Goal: Task Accomplishment & Management: Use online tool/utility

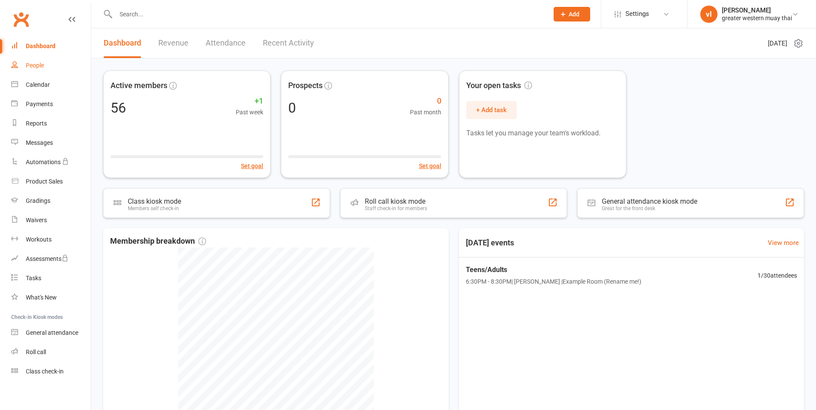
click at [37, 62] on div "People" at bounding box center [35, 65] width 18 height 7
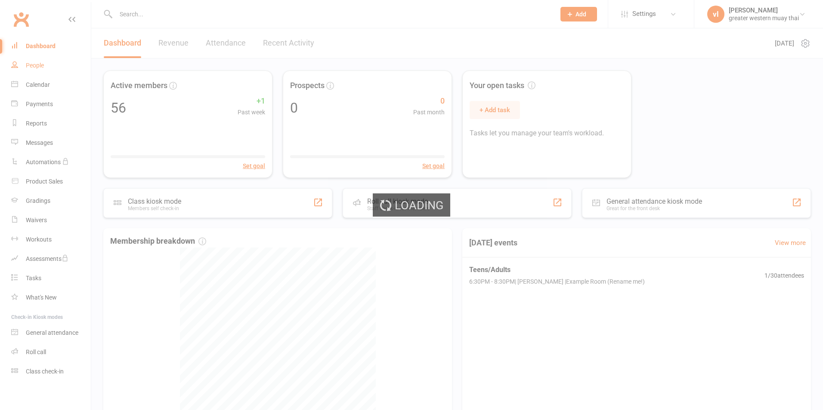
select select "25"
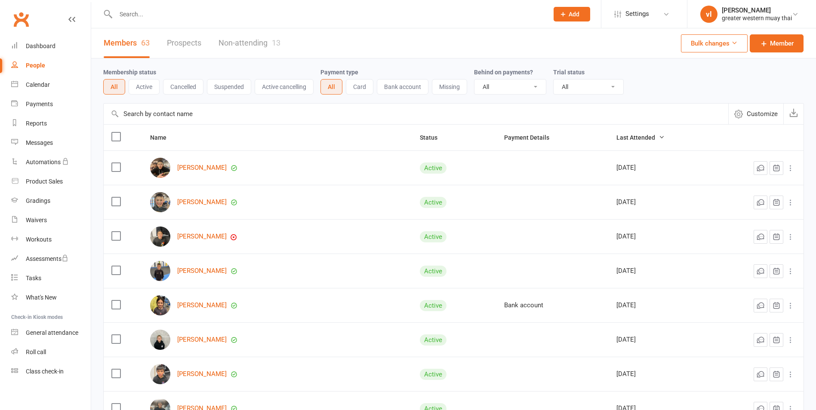
click at [495, 90] on select "All No Yes" at bounding box center [510, 87] width 71 height 15
select select "true"
click at [475, 80] on select "All No Yes" at bounding box center [510, 87] width 71 height 15
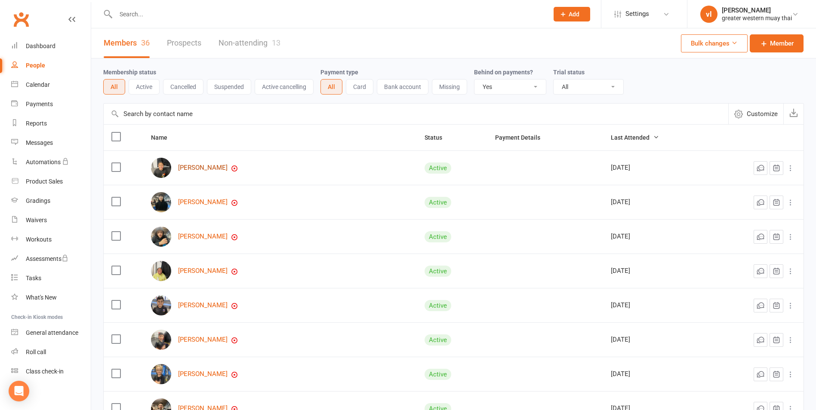
click at [194, 170] on link "Imara Dusting" at bounding box center [202, 167] width 49 height 7
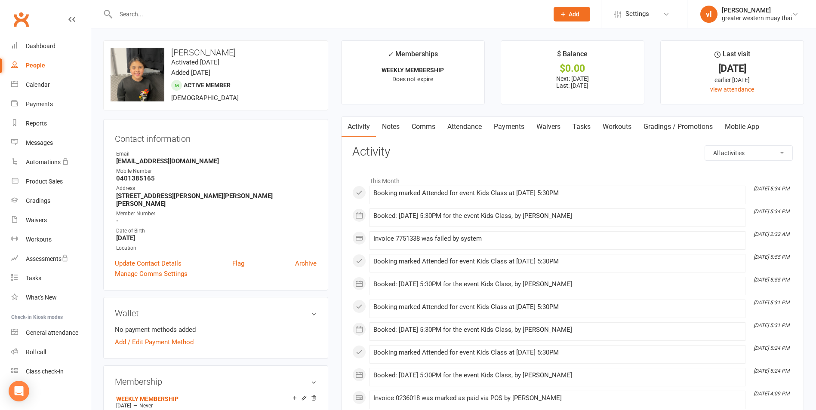
click at [520, 131] on link "Payments" at bounding box center [509, 127] width 43 height 20
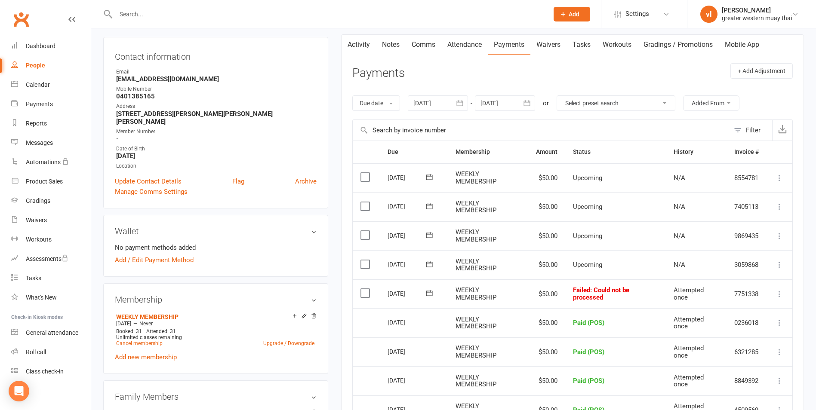
scroll to position [86, 0]
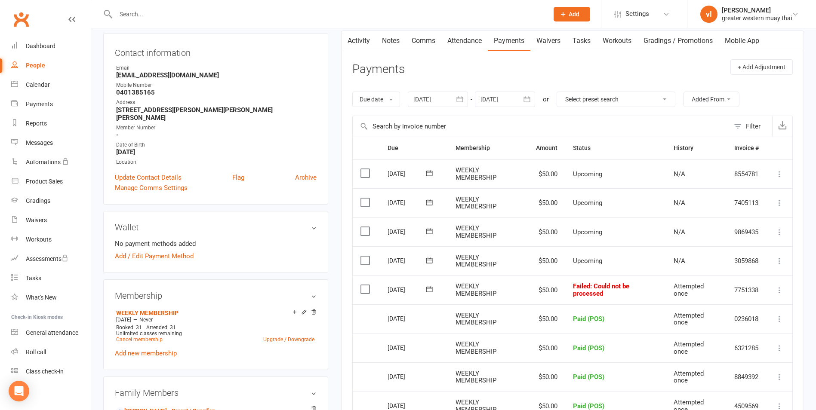
click at [364, 291] on label at bounding box center [367, 289] width 12 height 9
click at [364, 285] on input "checkbox" at bounding box center [364, 285] width 6 height 0
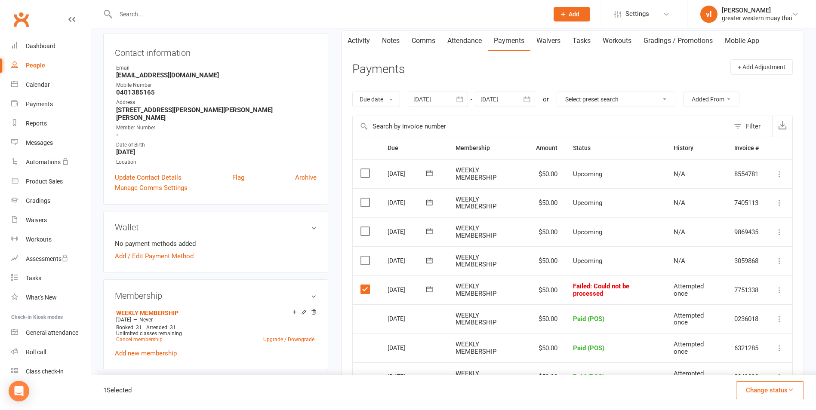
click at [367, 290] on label at bounding box center [367, 289] width 12 height 9
click at [366, 285] on input "checkbox" at bounding box center [364, 285] width 6 height 0
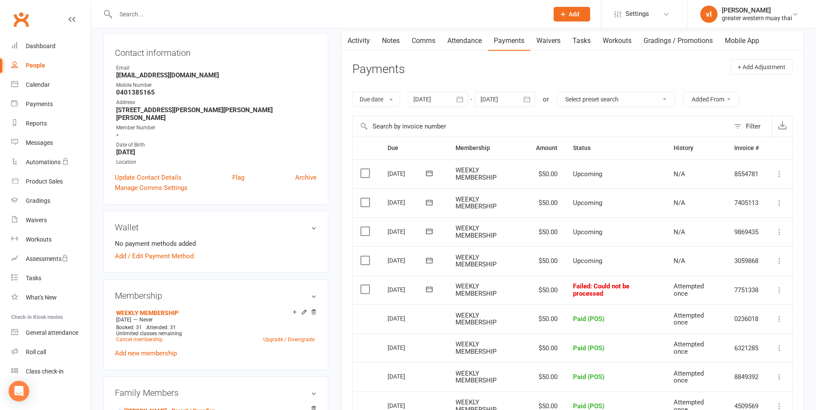
click at [779, 292] on icon at bounding box center [779, 290] width 9 height 9
click at [740, 324] on link "Mark as Paid (POS)" at bounding box center [741, 324] width 85 height 17
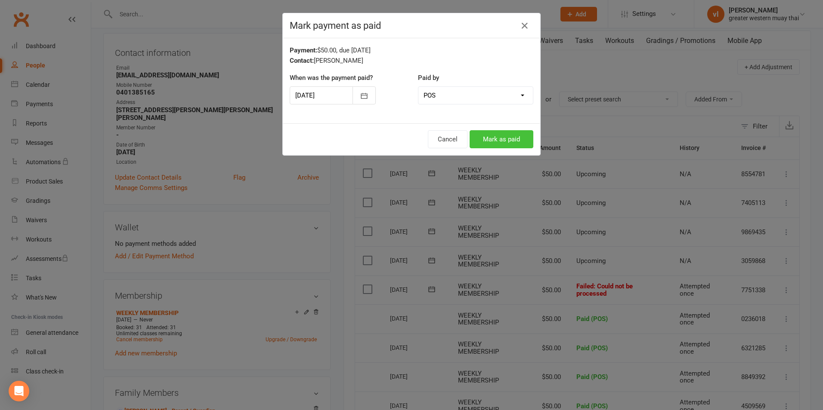
click at [484, 137] on button "Mark as paid" at bounding box center [501, 139] width 64 height 18
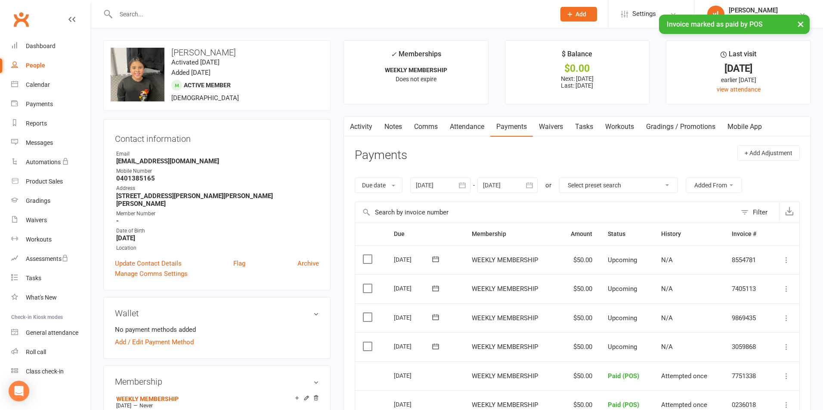
select select "true"
select select "25"
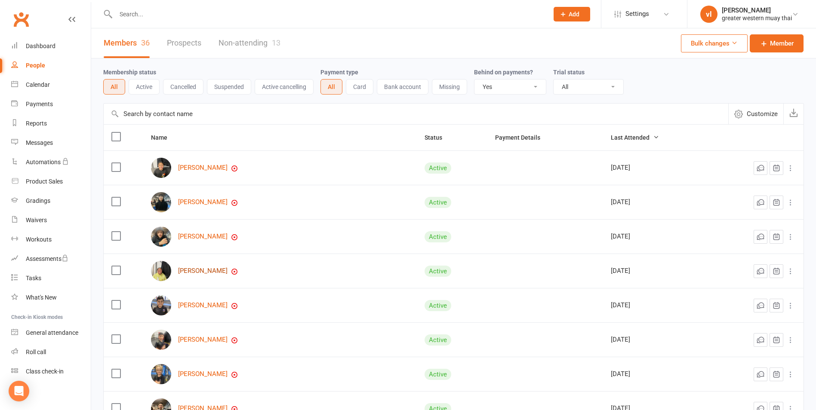
click at [207, 268] on link "[PERSON_NAME]" at bounding box center [202, 271] width 49 height 7
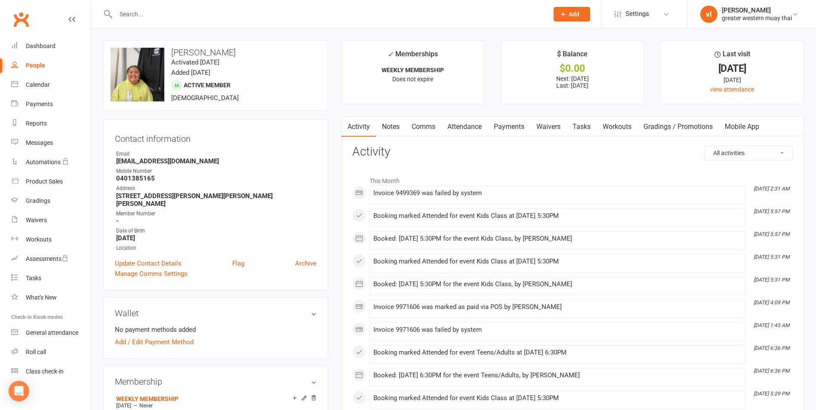
click at [519, 126] on link "Payments" at bounding box center [509, 127] width 43 height 20
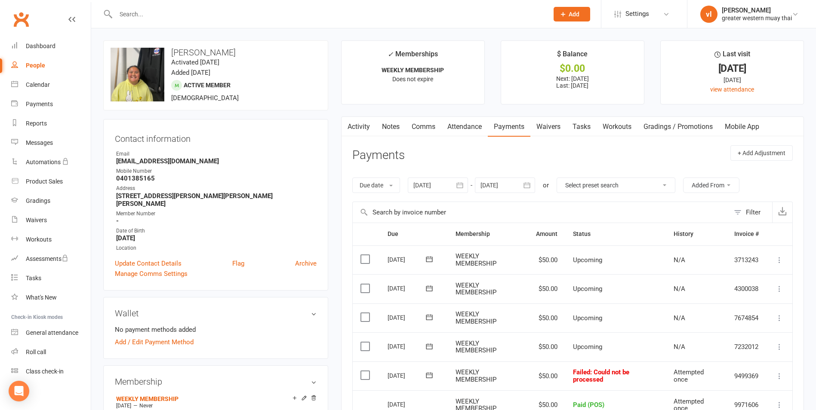
click at [779, 379] on icon at bounding box center [779, 376] width 9 height 9
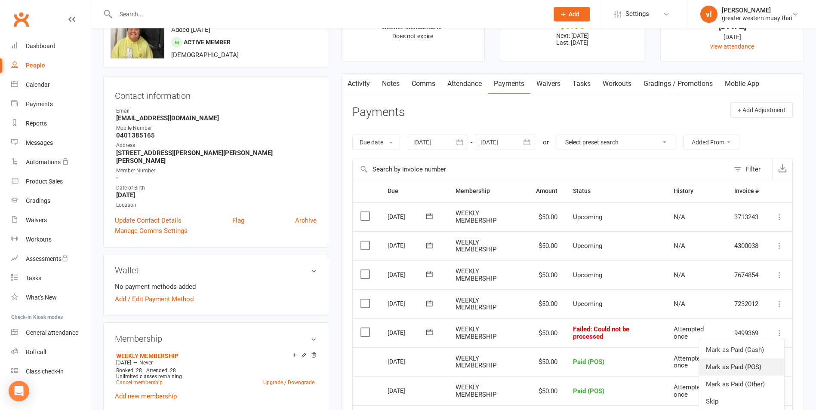
click at [753, 364] on link "Mark as Paid (POS)" at bounding box center [741, 367] width 85 height 17
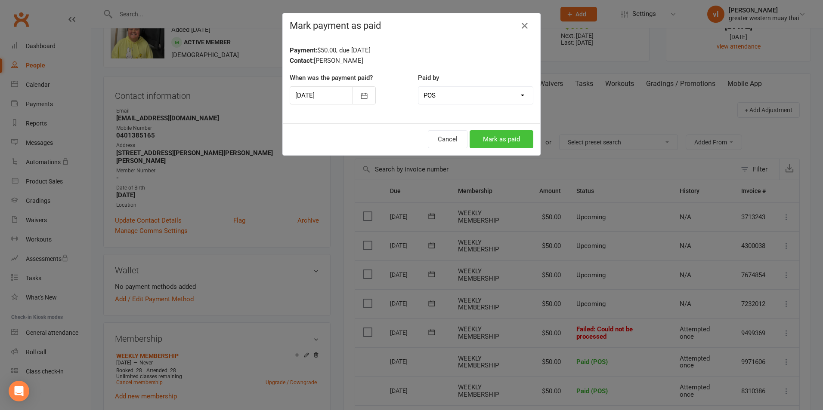
click at [485, 138] on button "Mark as paid" at bounding box center [501, 139] width 64 height 18
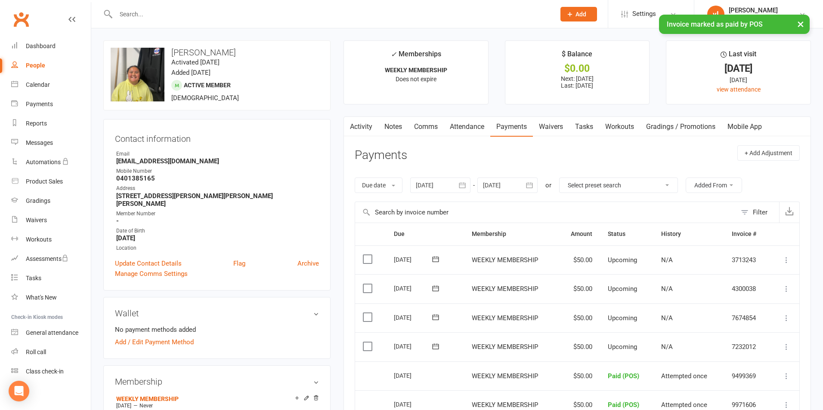
select select "true"
select select "25"
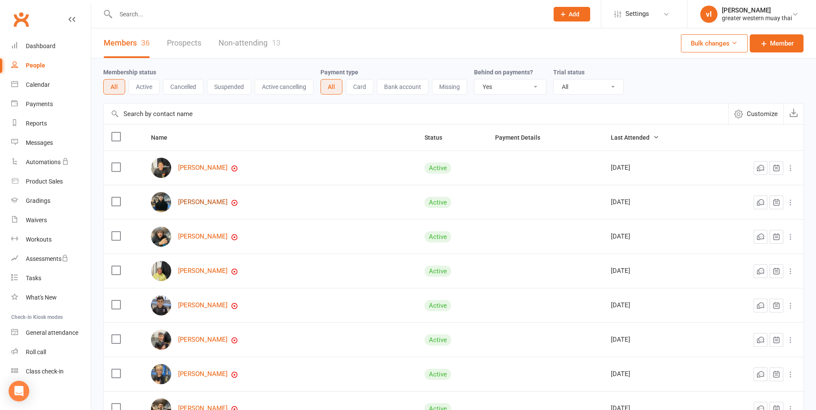
click at [195, 203] on link "[PERSON_NAME]" at bounding box center [202, 202] width 49 height 7
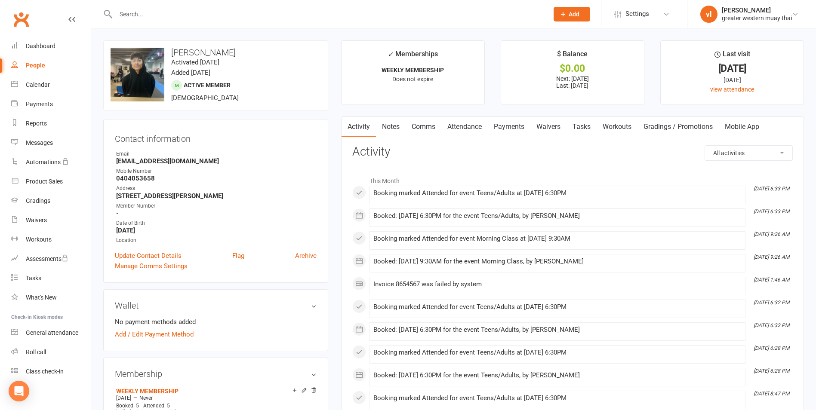
click at [504, 122] on link "Payments" at bounding box center [509, 127] width 43 height 20
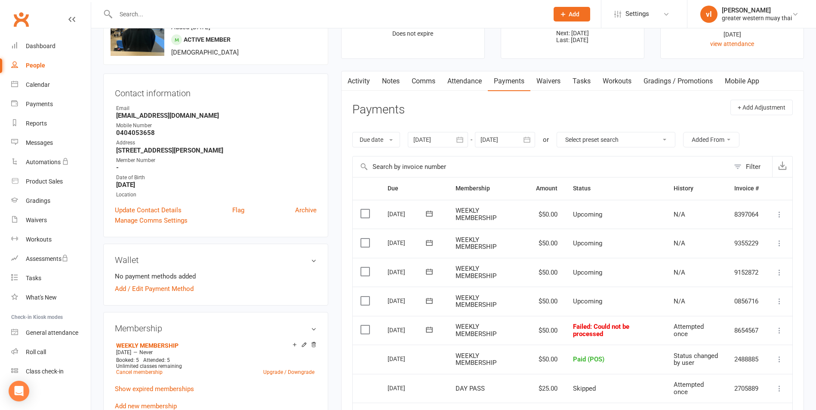
scroll to position [86, 0]
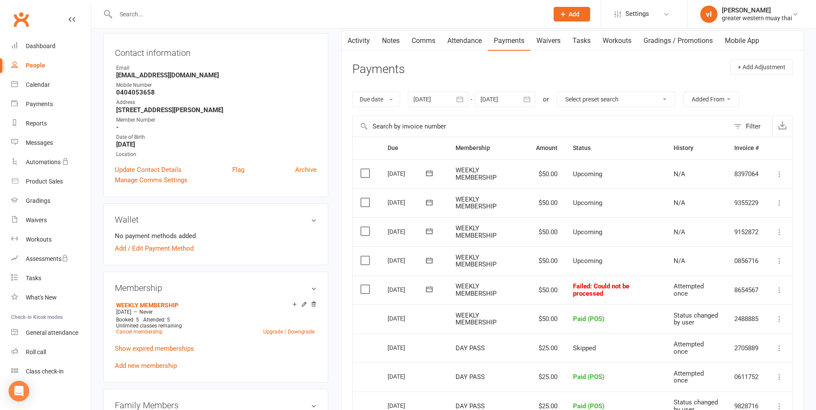
click at [779, 288] on icon at bounding box center [779, 290] width 9 height 9
click at [742, 327] on link "Mark as Paid (POS)" at bounding box center [741, 324] width 85 height 17
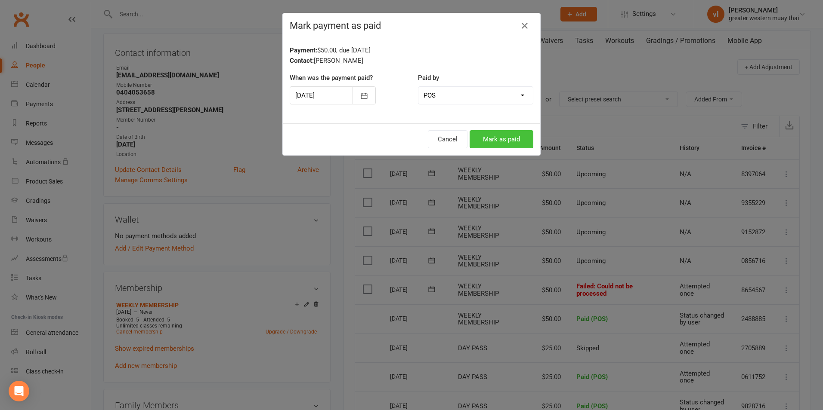
click at [492, 136] on button "Mark as paid" at bounding box center [501, 139] width 64 height 18
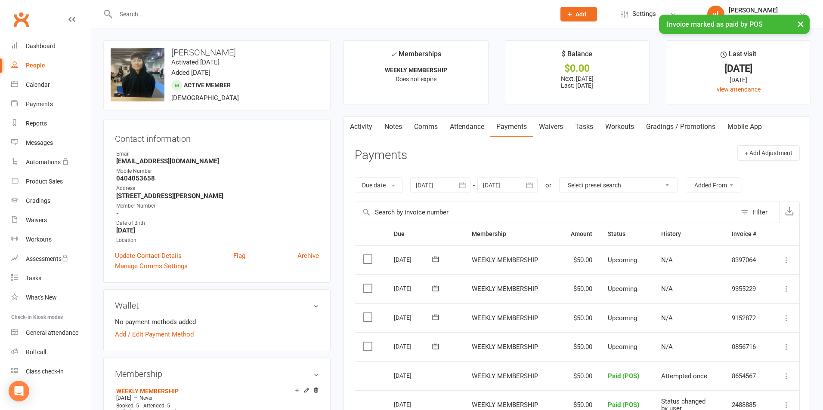
select select "true"
select select "25"
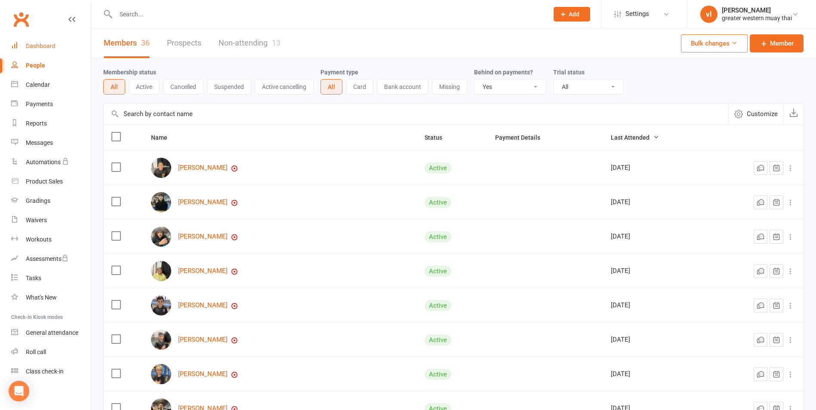
click at [40, 47] on div "Dashboard" at bounding box center [41, 46] width 30 height 7
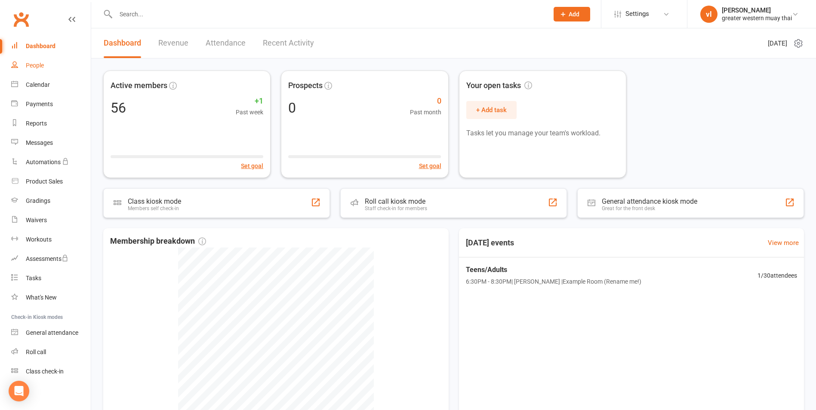
click at [40, 66] on div "People" at bounding box center [35, 65] width 18 height 7
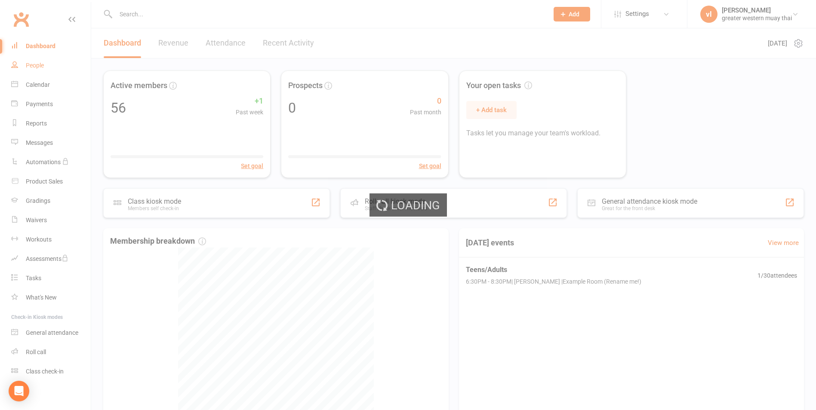
select select "true"
select select "25"
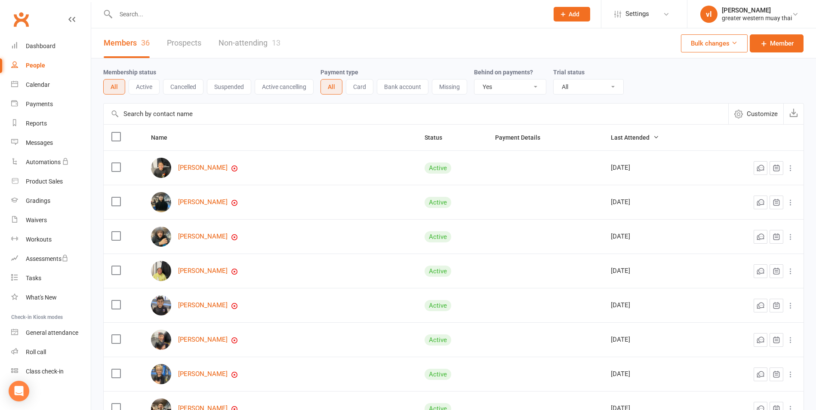
click at [493, 88] on select "All No Yes" at bounding box center [510, 87] width 71 height 15
select select
click at [475, 80] on select "All No Yes" at bounding box center [510, 87] width 71 height 15
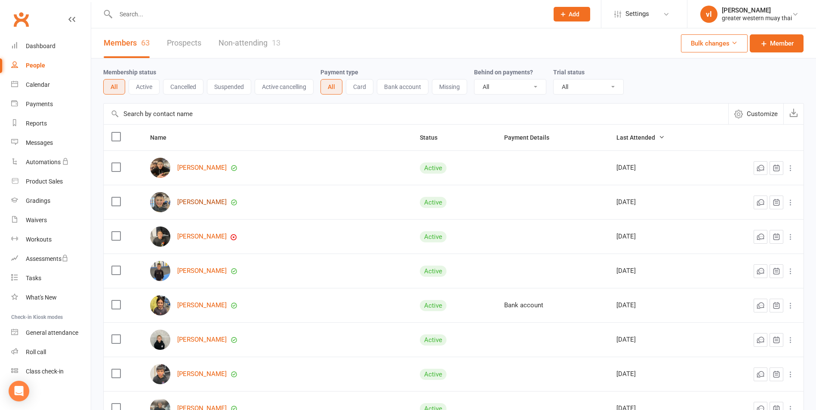
click at [199, 201] on link "[PERSON_NAME]" at bounding box center [201, 202] width 49 height 7
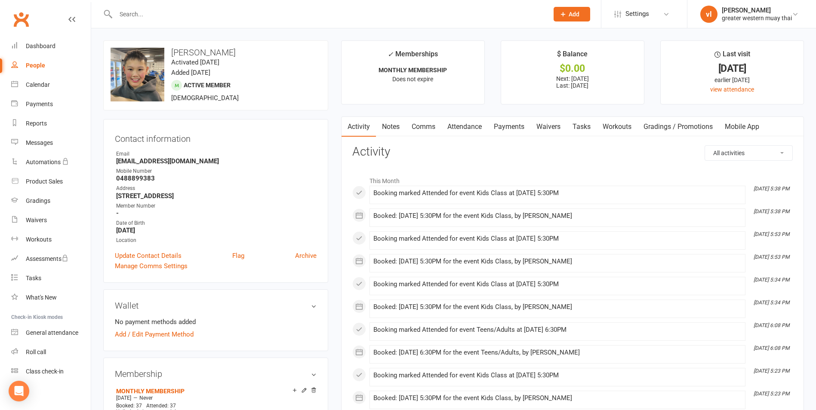
click at [500, 123] on link "Payments" at bounding box center [509, 127] width 43 height 20
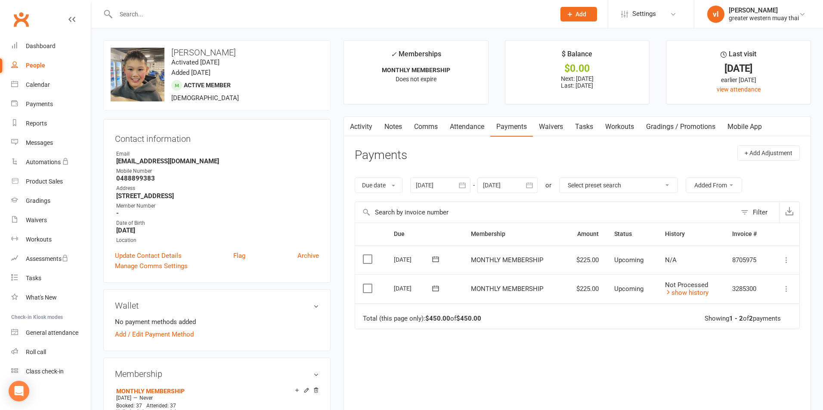
select select "25"
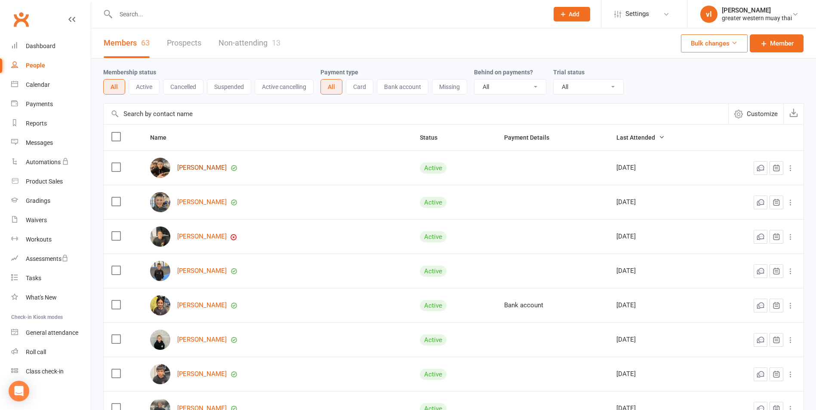
click at [199, 167] on link "[PERSON_NAME]" at bounding box center [201, 167] width 49 height 7
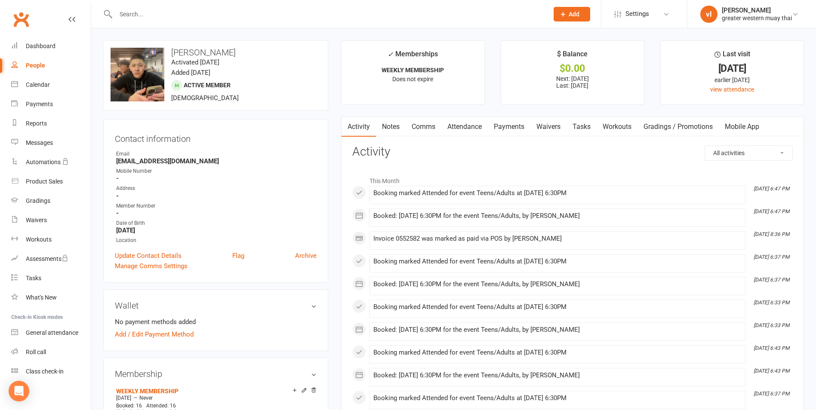
click at [503, 131] on link "Payments" at bounding box center [509, 127] width 43 height 20
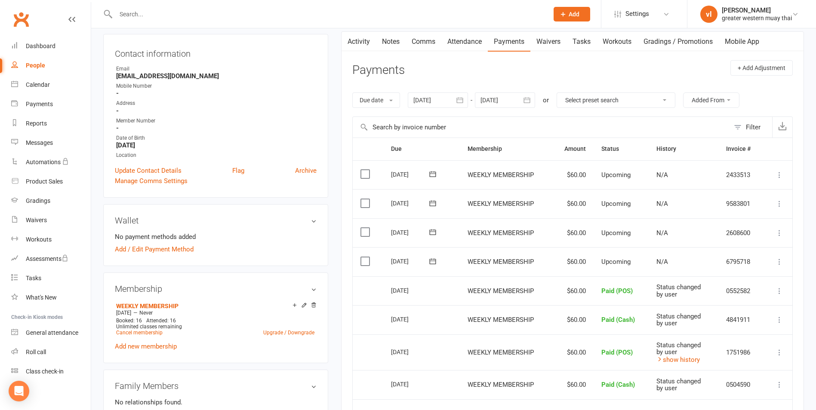
scroll to position [86, 0]
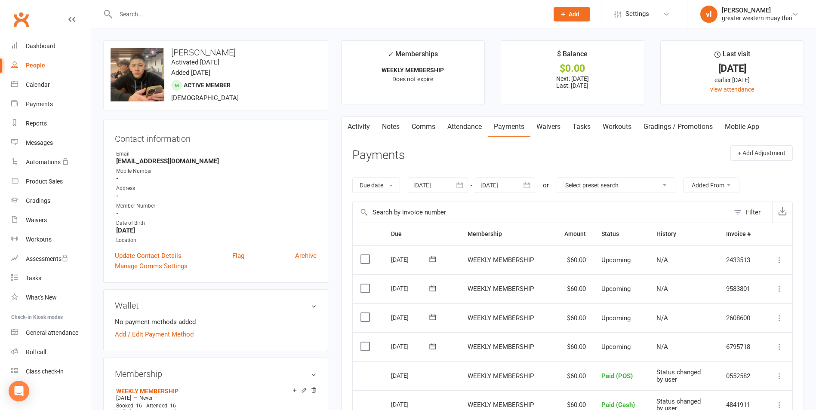
click at [34, 66] on div "People" at bounding box center [35, 65] width 19 height 7
select select "25"
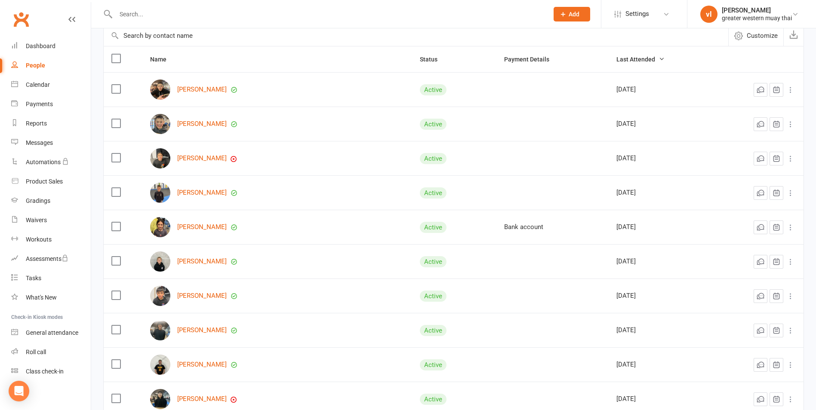
scroll to position [86, 0]
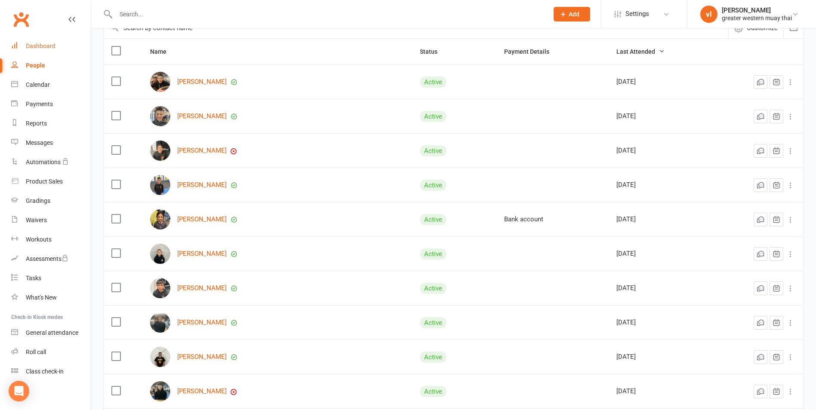
click at [42, 46] on div "Dashboard" at bounding box center [41, 46] width 30 height 7
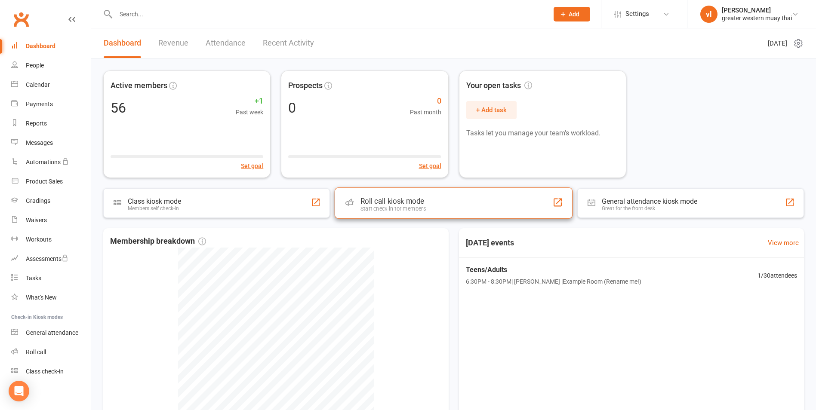
click at [422, 205] on div "Roll call kiosk mode" at bounding box center [393, 201] width 65 height 9
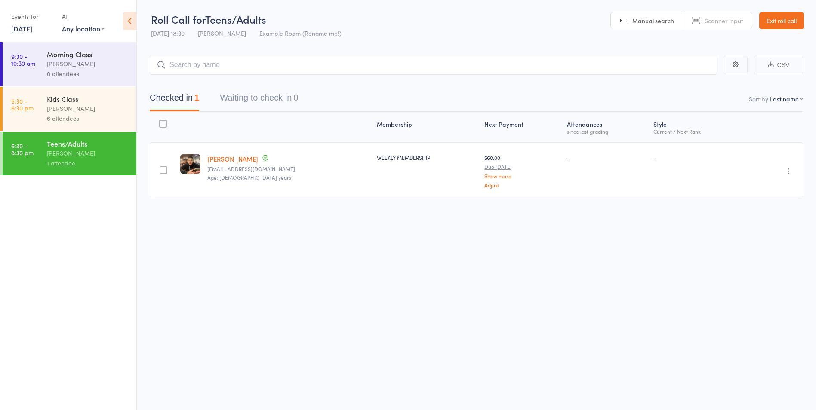
click at [536, 70] on input "search" at bounding box center [434, 65] width 568 height 20
type input "ni"
click at [254, 101] on div "Nikolas Do Drop in" at bounding box center [433, 102] width 567 height 19
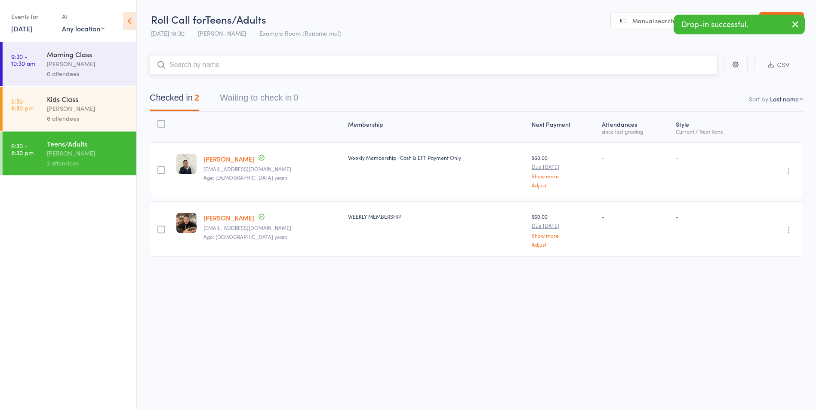
click at [210, 57] on input "search" at bounding box center [434, 65] width 568 height 20
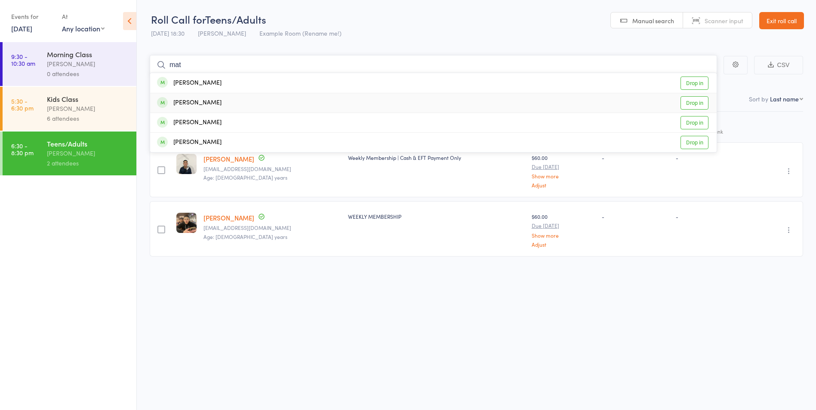
type input "mat"
click at [211, 105] on div "[PERSON_NAME]" at bounding box center [189, 103] width 65 height 10
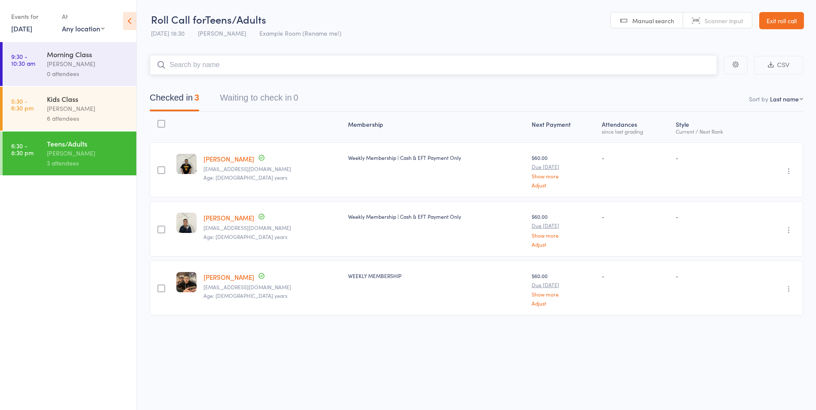
click at [309, 67] on input "search" at bounding box center [434, 65] width 568 height 20
type input "de"
click at [223, 81] on div "Dennis Lay Drop in" at bounding box center [433, 83] width 567 height 20
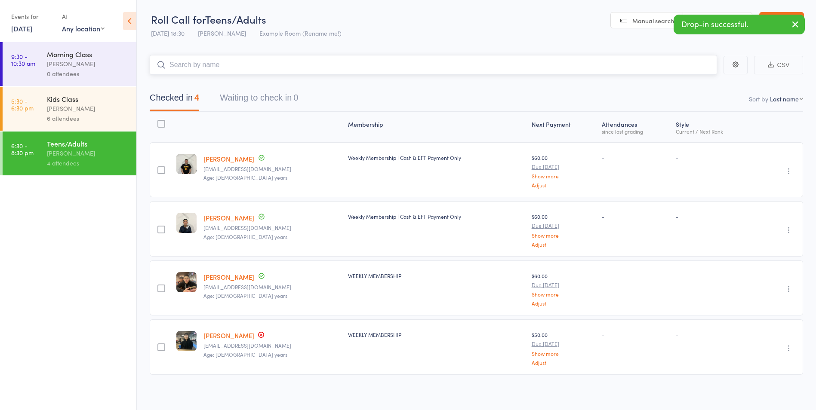
click at [200, 63] on input "search" at bounding box center [434, 65] width 568 height 20
click at [215, 65] on input "search" at bounding box center [434, 65] width 568 height 20
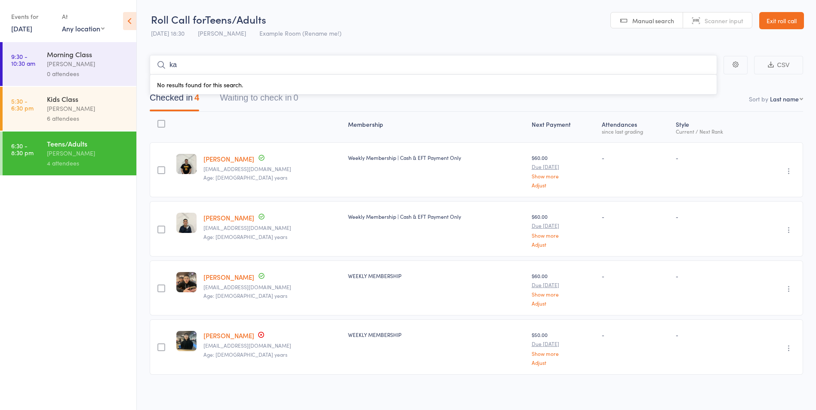
type input "k"
type input "da"
click at [293, 103] on div "Damien Lay Drop in" at bounding box center [433, 102] width 567 height 19
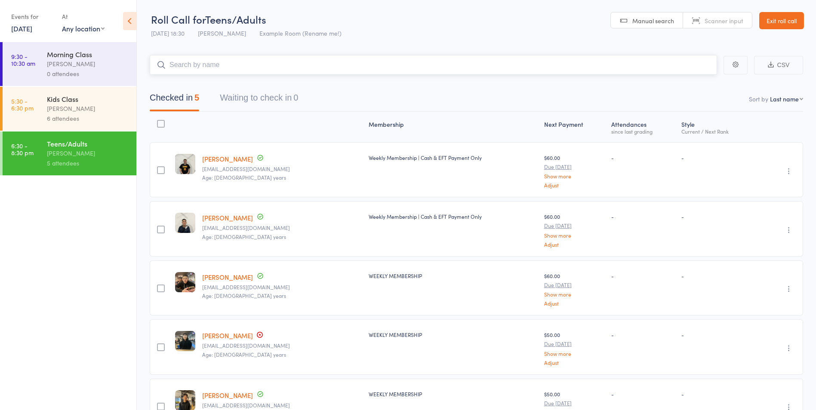
click at [262, 68] on input "search" at bounding box center [434, 65] width 568 height 20
type input "ron"
click at [235, 81] on div "Ronald VALERIO Drop in" at bounding box center [433, 83] width 567 height 20
click at [796, 19] on link "Exit roll call" at bounding box center [781, 20] width 45 height 17
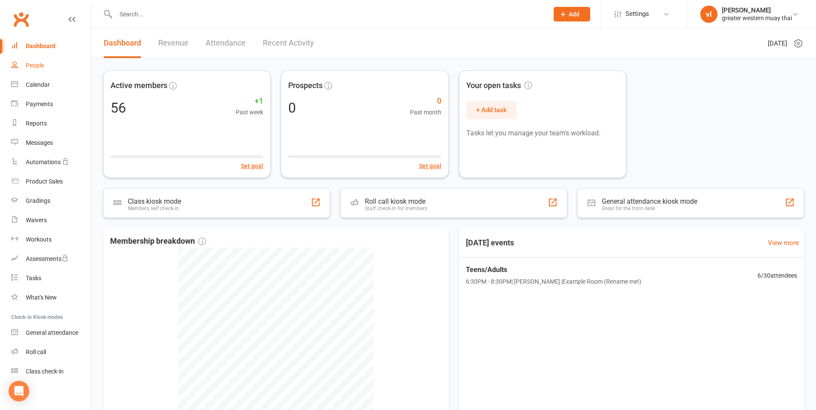
click at [32, 61] on link "People" at bounding box center [51, 65] width 80 height 19
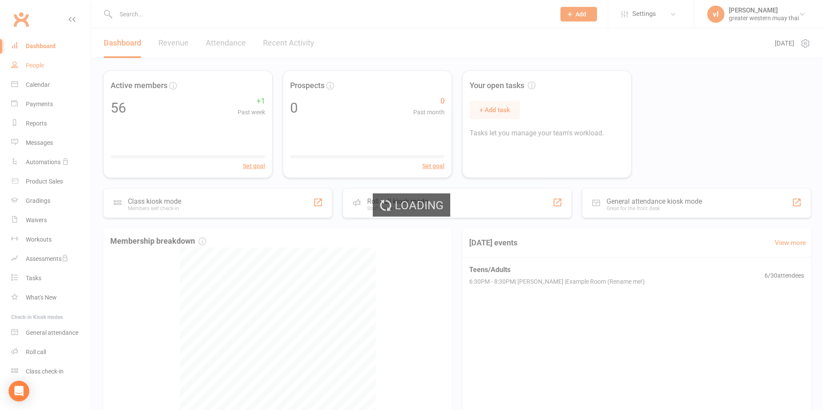
select select "25"
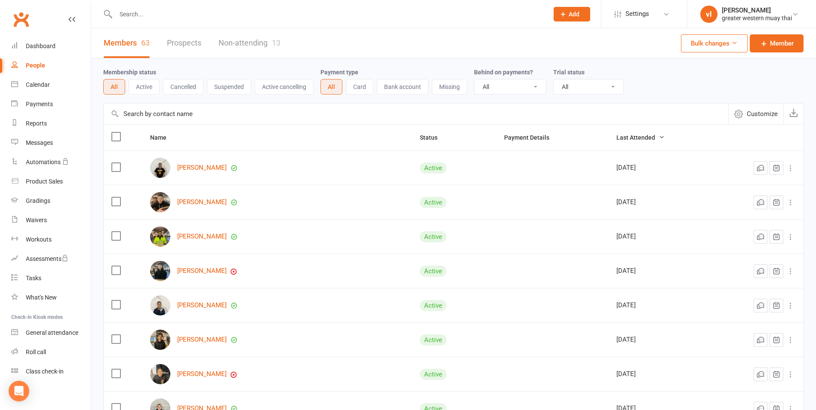
click at [207, 12] on input "text" at bounding box center [327, 14] width 429 height 12
type input "k"
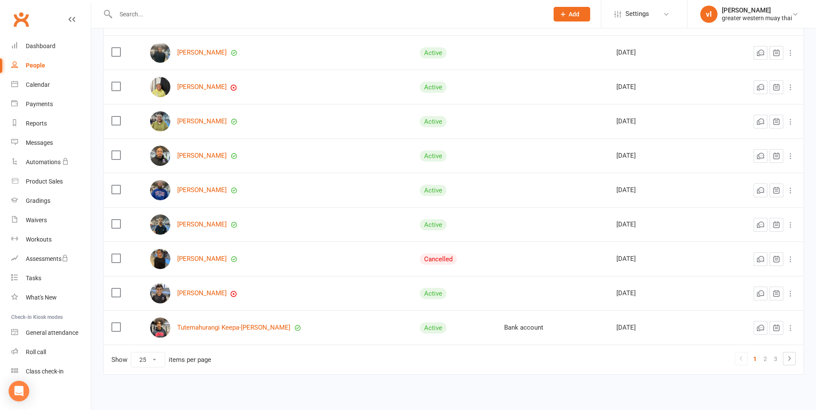
scroll to position [677, 0]
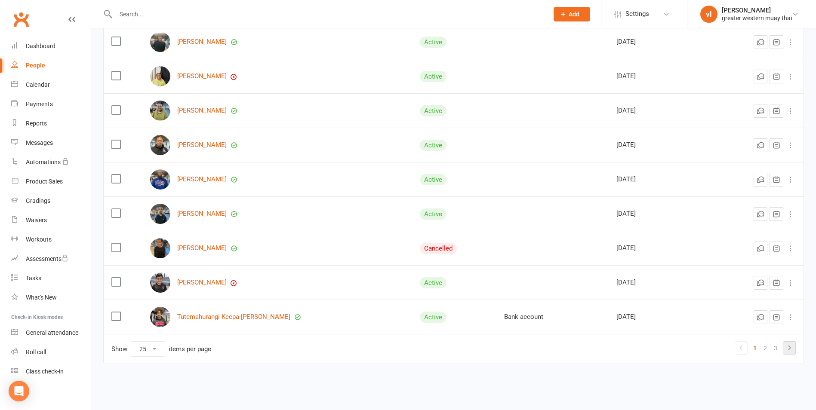
click at [789, 350] on icon at bounding box center [789, 348] width 3 height 5
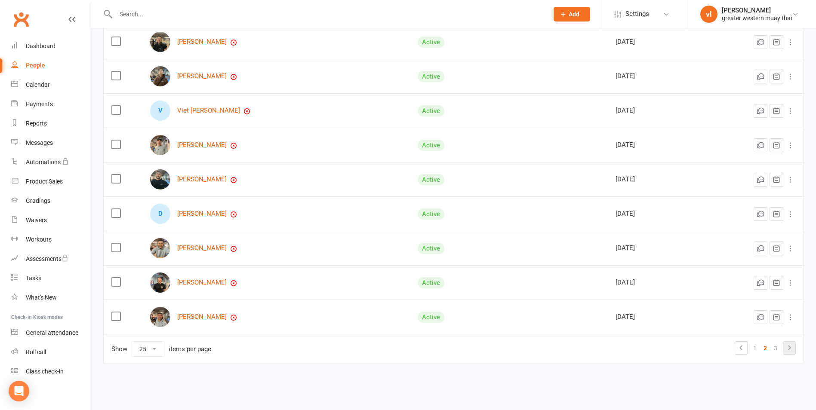
click at [787, 346] on icon at bounding box center [789, 348] width 10 height 10
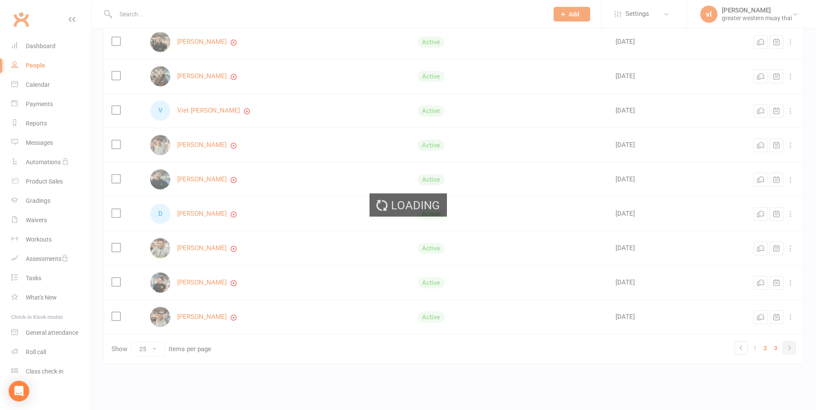
scroll to position [264, 0]
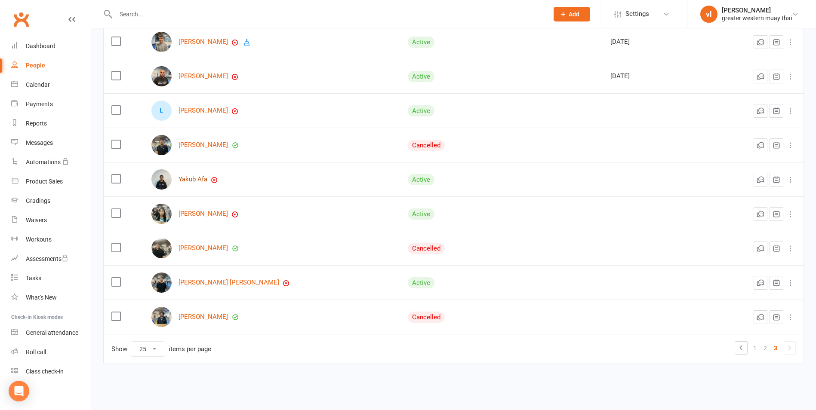
click at [199, 180] on link "Yakub Afa" at bounding box center [193, 179] width 29 height 7
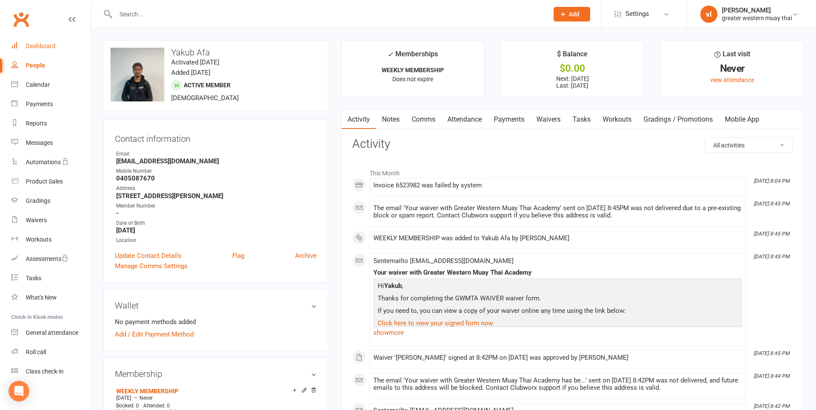
click at [46, 43] on div "Dashboard" at bounding box center [41, 46] width 30 height 7
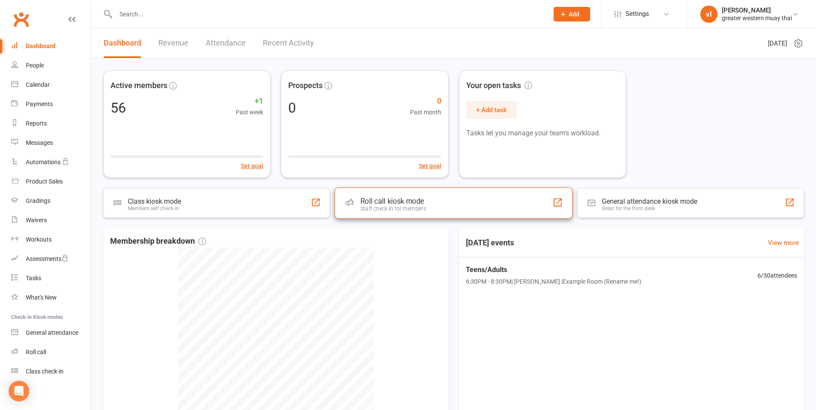
click at [424, 201] on div "Roll call kiosk mode" at bounding box center [393, 201] width 65 height 9
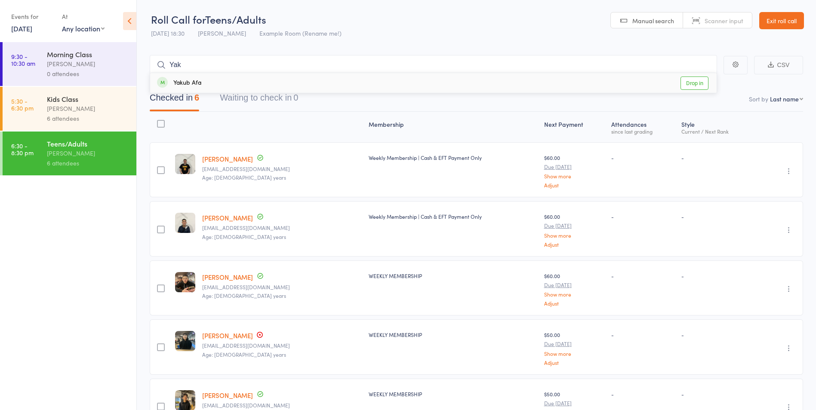
type input "Yak"
click at [216, 84] on div "Yakub Afa Drop in" at bounding box center [433, 83] width 567 height 20
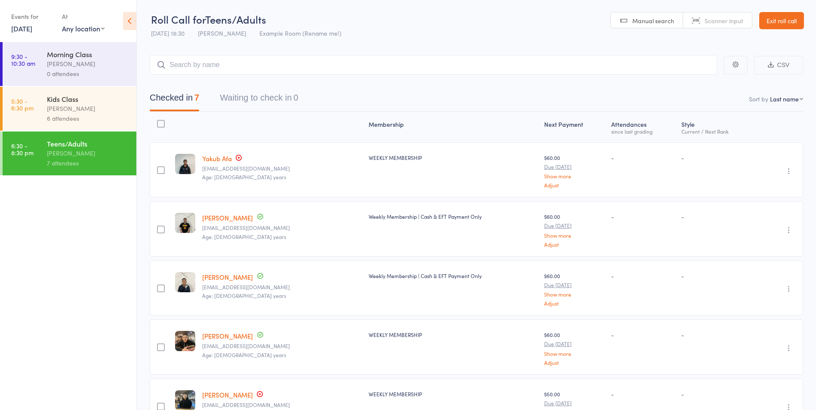
click at [800, 22] on link "Exit roll call" at bounding box center [781, 20] width 45 height 17
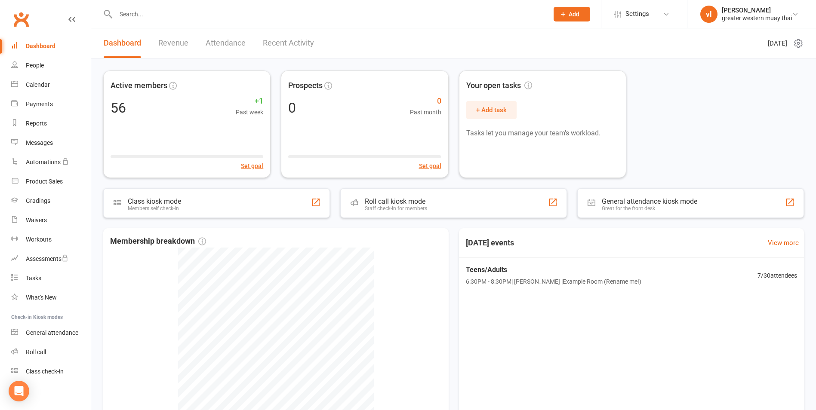
click at [229, 38] on link "Attendance" at bounding box center [226, 43] width 40 height 30
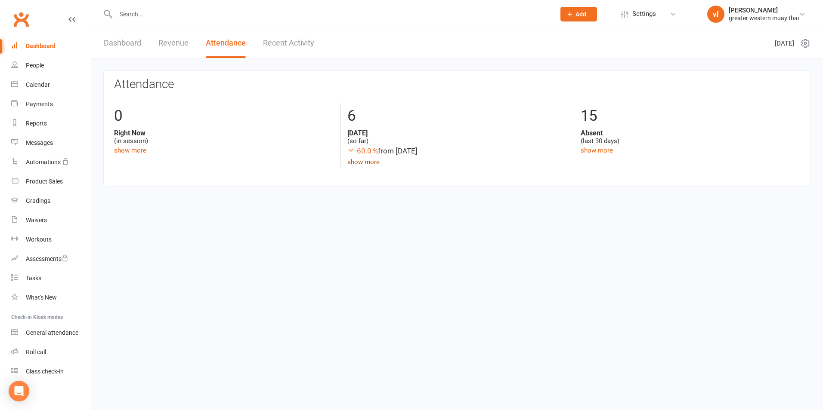
click at [359, 164] on link "show more" at bounding box center [363, 162] width 32 height 8
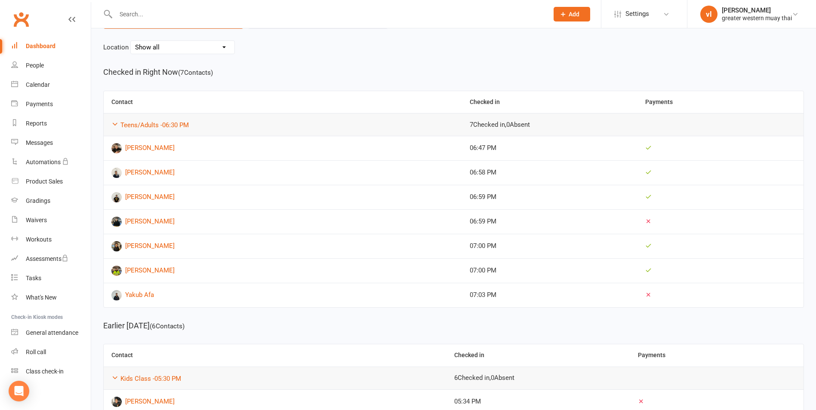
scroll to position [49, 0]
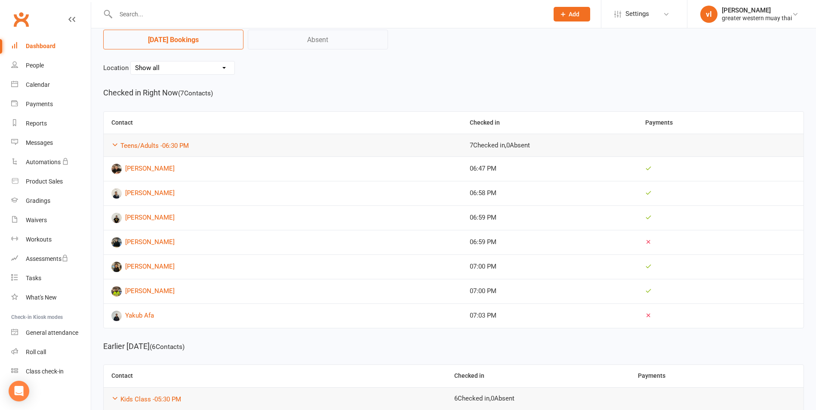
click at [33, 46] on div "Dashboard" at bounding box center [41, 46] width 30 height 7
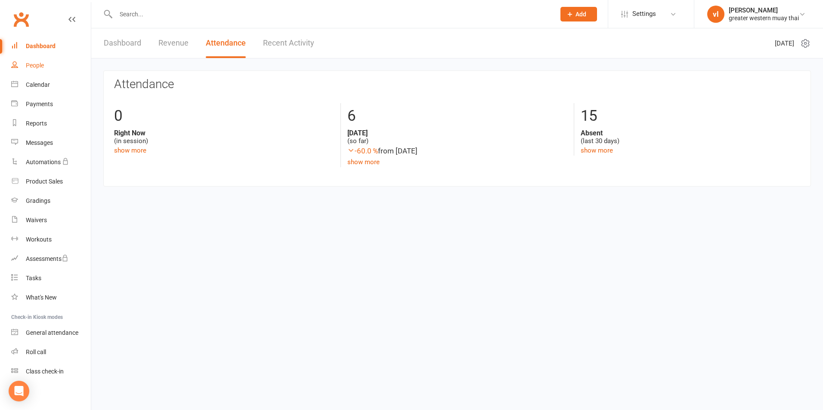
click at [32, 67] on div "People" at bounding box center [35, 65] width 18 height 7
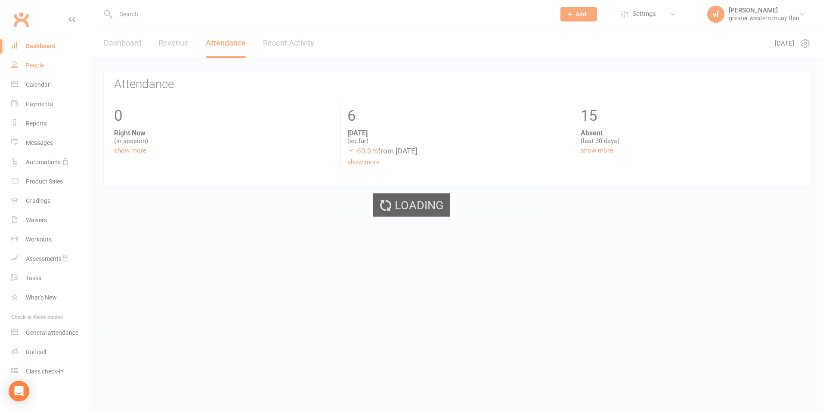
select select "25"
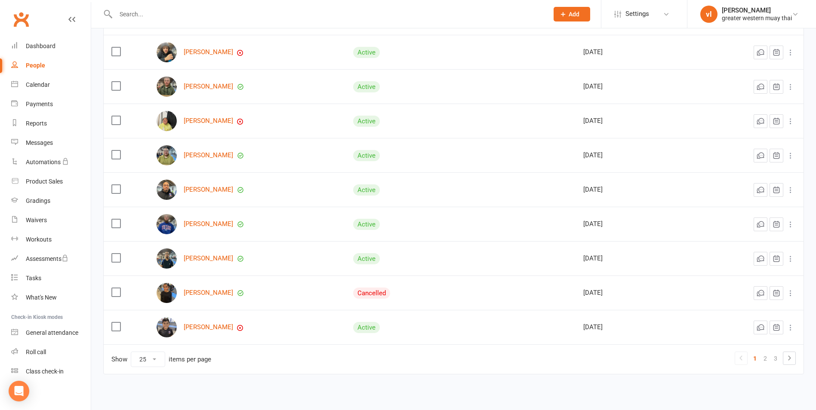
scroll to position [677, 0]
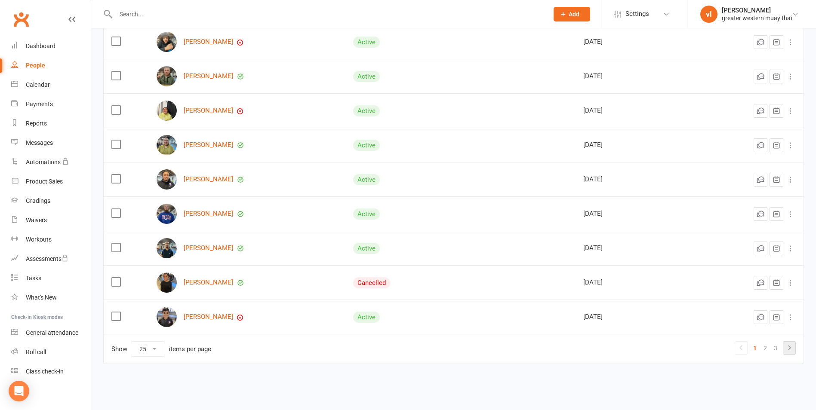
click at [788, 349] on icon at bounding box center [789, 348] width 10 height 10
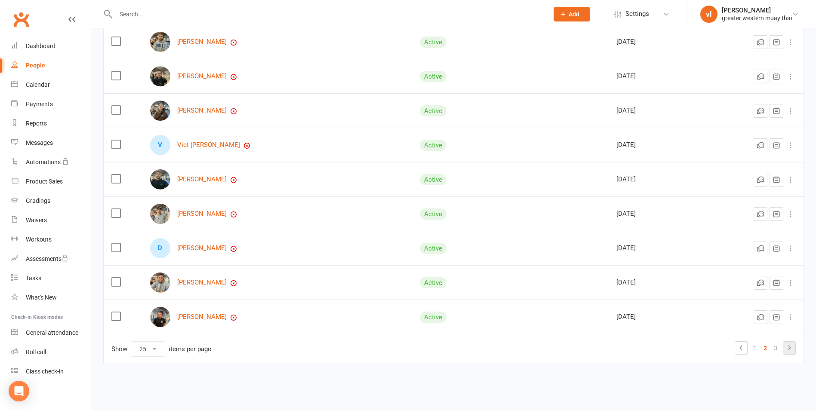
click at [787, 347] on icon at bounding box center [789, 348] width 10 height 10
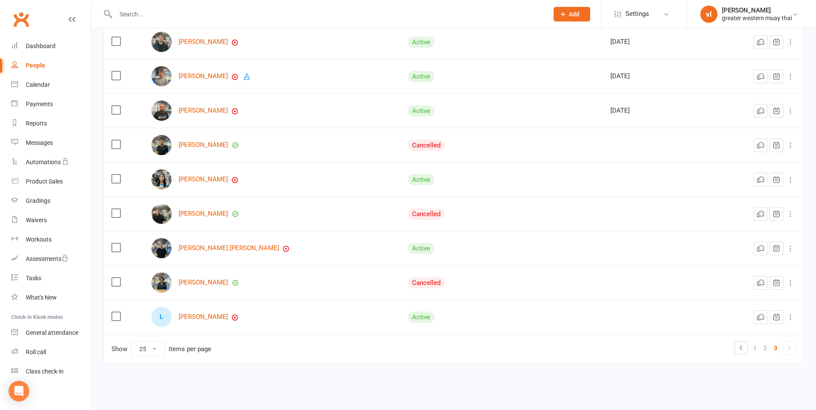
scroll to position [264, 0]
click at [196, 40] on link "[PERSON_NAME]" at bounding box center [203, 41] width 49 height 7
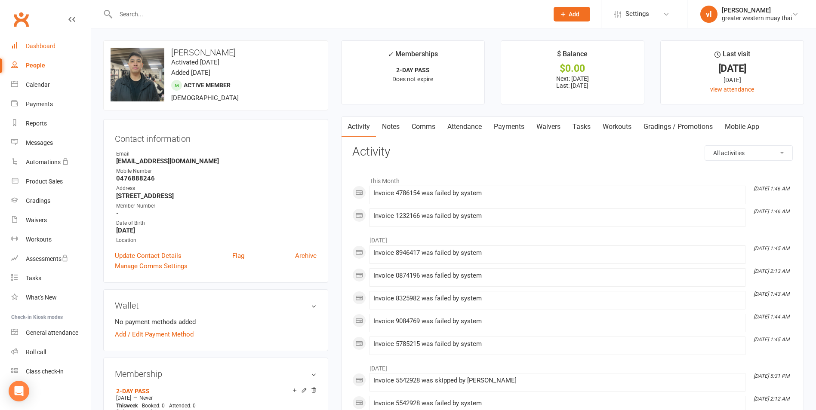
click at [39, 42] on link "Dashboard" at bounding box center [51, 46] width 80 height 19
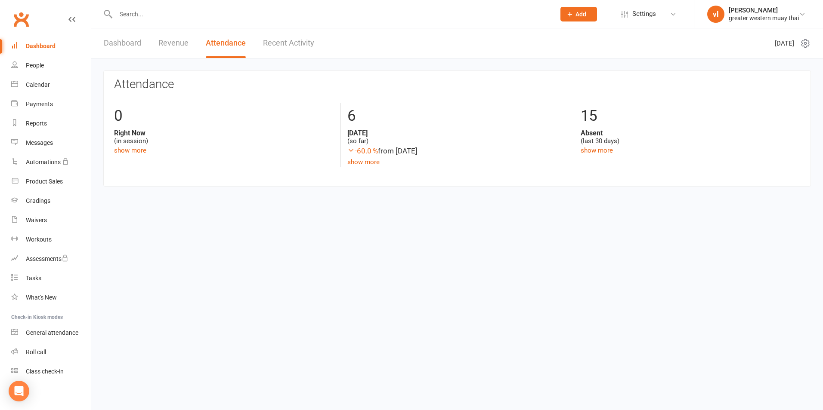
click at [34, 45] on div "Dashboard" at bounding box center [41, 46] width 30 height 7
click at [111, 42] on link "Dashboard" at bounding box center [122, 43] width 37 height 30
